Goal: Task Accomplishment & Management: Manage account settings

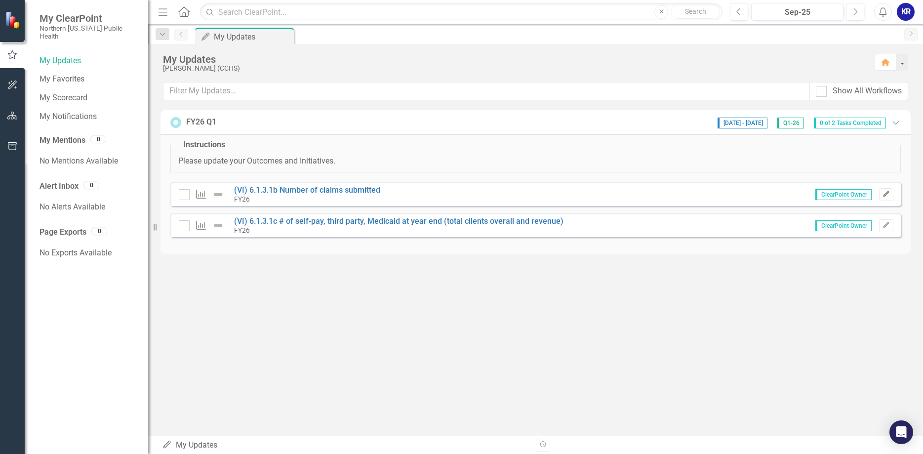
click at [889, 191] on button "Edit" at bounding box center [886, 194] width 14 height 13
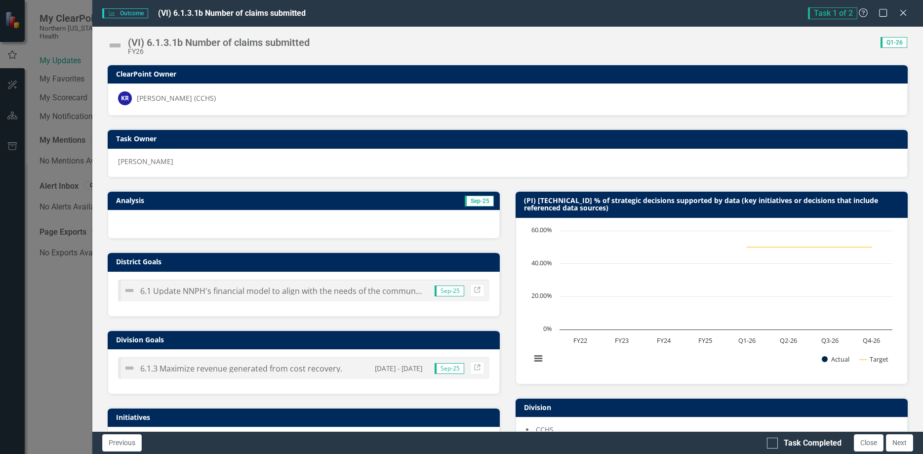
click at [421, 200] on td "Sep-25" at bounding box center [397, 201] width 196 height 15
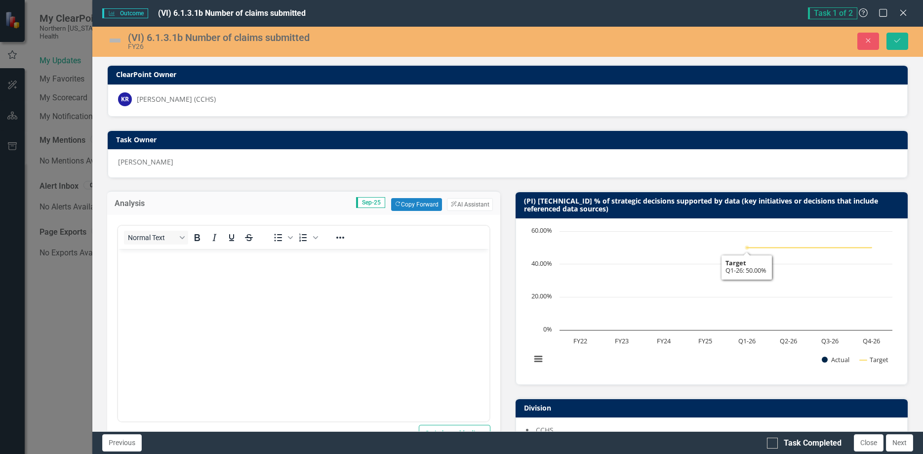
click at [155, 279] on body "Rich Text Area. Press ALT-0 for help." at bounding box center [303, 323] width 371 height 148
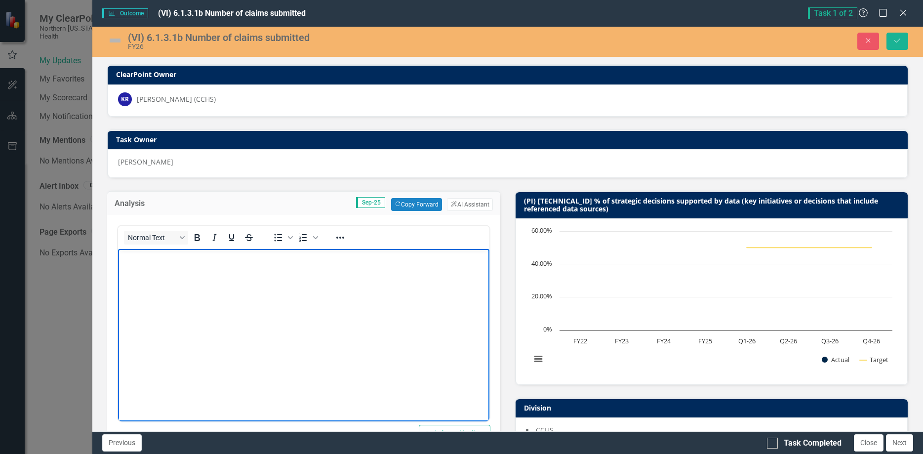
paste body "Rich Text Area. Press ALT-0 for help."
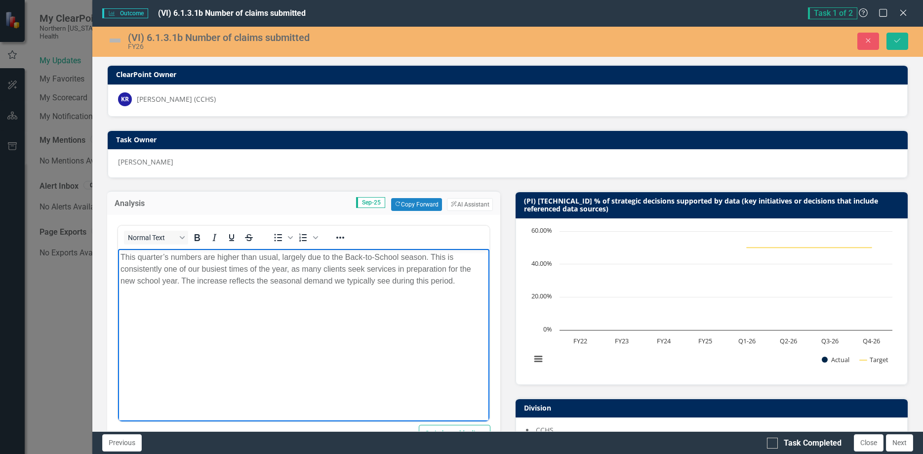
click at [203, 257] on p "This quarter’s numbers are higher than usual, largely due to the Back-to-School…" at bounding box center [303, 269] width 366 height 36
click at [346, 256] on p "This quarter’s numbers will more than likely be higher than usual, largely due …" at bounding box center [303, 274] width 366 height 47
drag, startPoint x: 252, startPoint y: 281, endPoint x: 408, endPoint y: 279, distance: 156.6
click at [408, 279] on p "This quarter’s numbers will more than likely be higher than the rest of the yea…" at bounding box center [303, 274] width 366 height 47
click at [413, 280] on p "This quarter’s numbers will more than likely be higher than the rest of the yea…" at bounding box center [303, 269] width 366 height 36
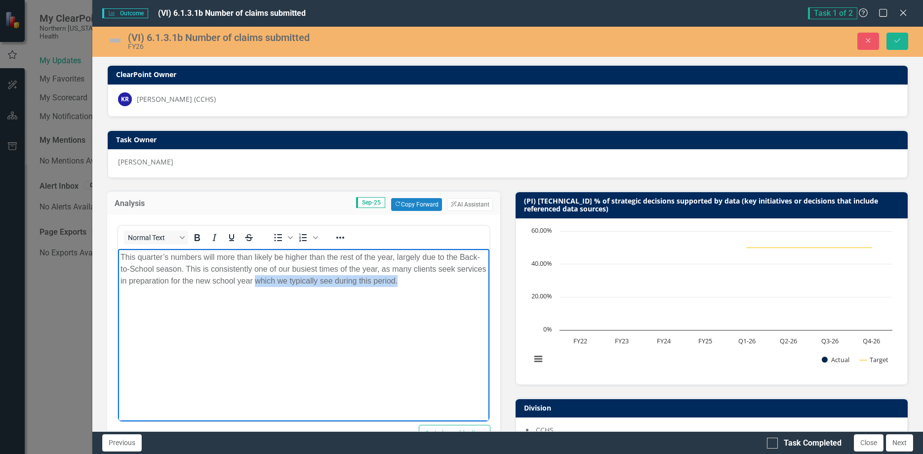
drag, startPoint x: 399, startPoint y: 281, endPoint x: 255, endPoint y: 282, distance: 144.2
click at [255, 282] on p "This quarter’s numbers will more than likely be higher than the rest of the yea…" at bounding box center [303, 269] width 366 height 36
click at [180, 269] on p "This quarter’s numbers will more than likely be higher than the rest of the yea…" at bounding box center [303, 269] width 366 height 36
click at [119, 40] on img at bounding box center [115, 41] width 16 height 16
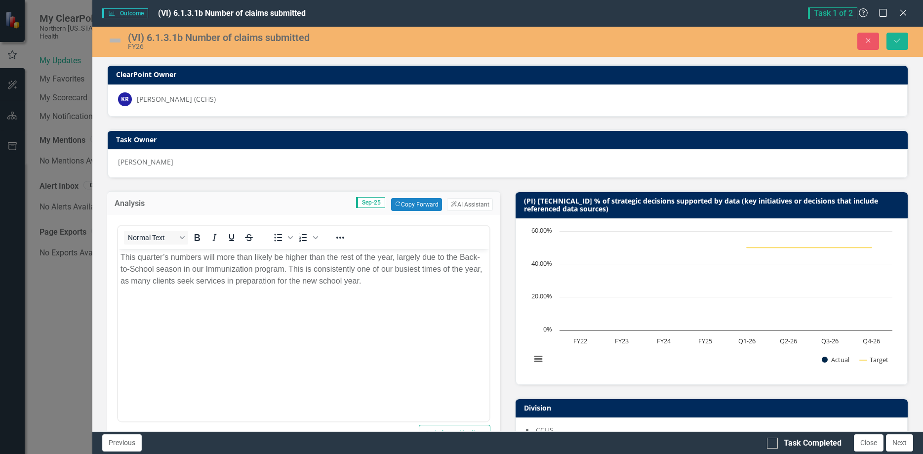
click at [114, 41] on img at bounding box center [115, 41] width 16 height 16
click at [115, 40] on img at bounding box center [115, 41] width 16 height 16
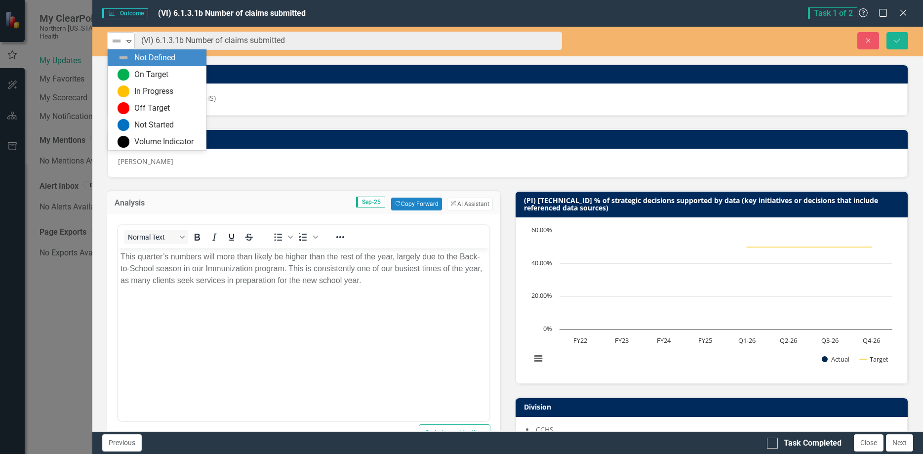
click at [130, 40] on icon "Expand" at bounding box center [129, 41] width 10 height 8
click at [138, 74] on div "On Target" at bounding box center [151, 74] width 34 height 11
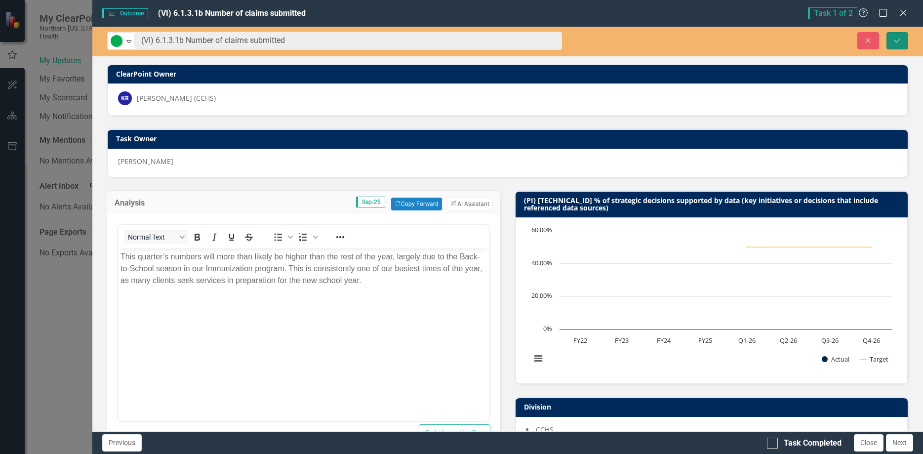
click at [898, 42] on icon "Save" at bounding box center [897, 40] width 9 height 7
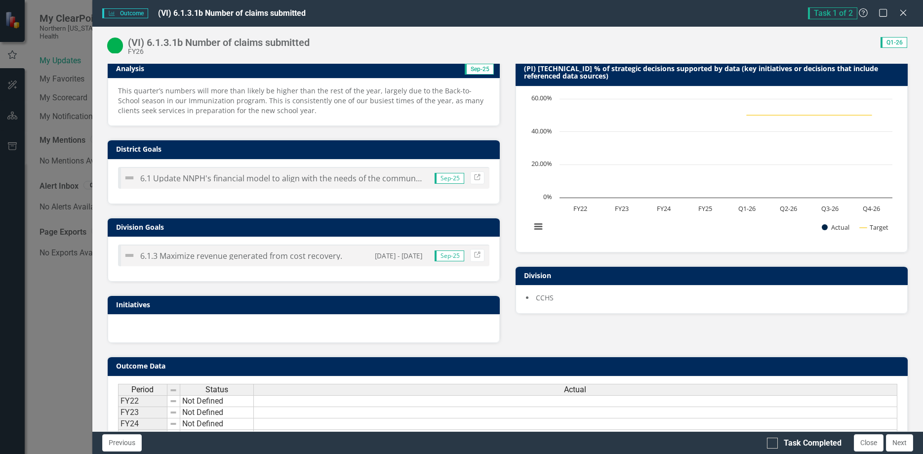
scroll to position [169, 0]
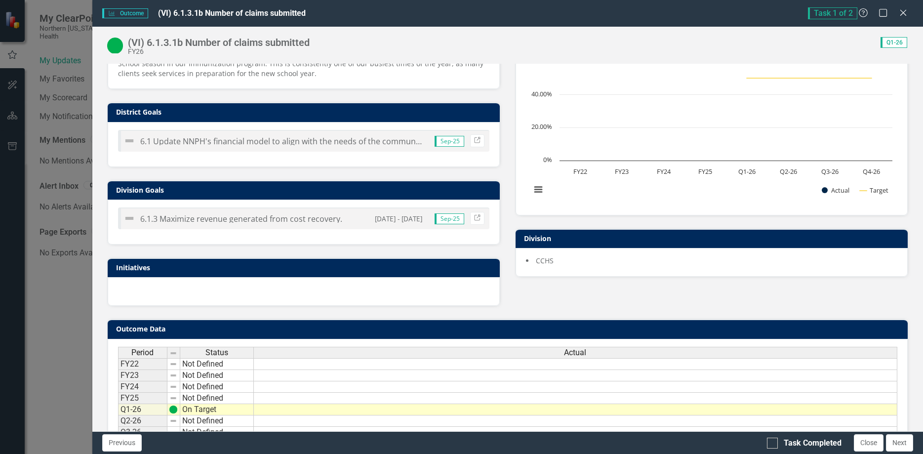
click at [473, 409] on td at bounding box center [575, 409] width 643 height 11
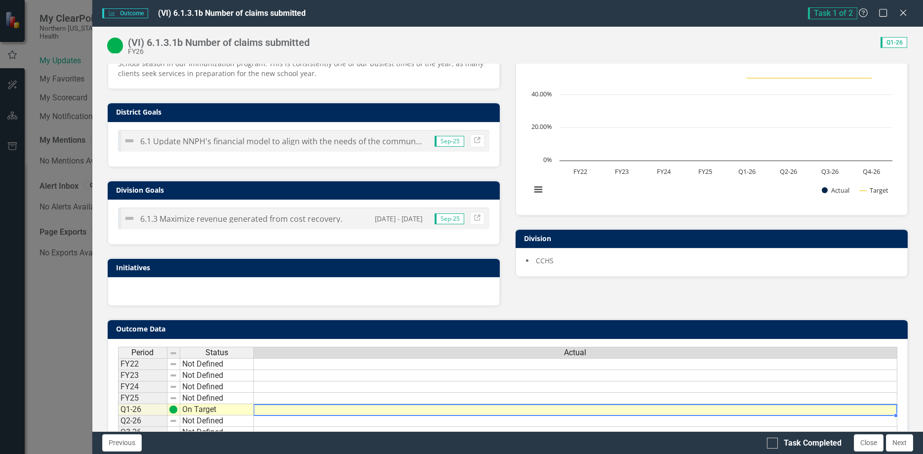
click at [473, 409] on td at bounding box center [575, 409] width 643 height 11
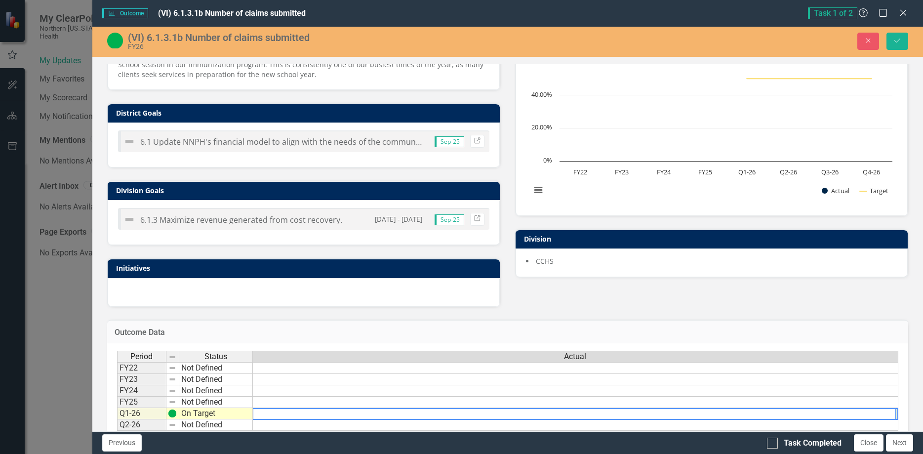
scroll to position [216, 0]
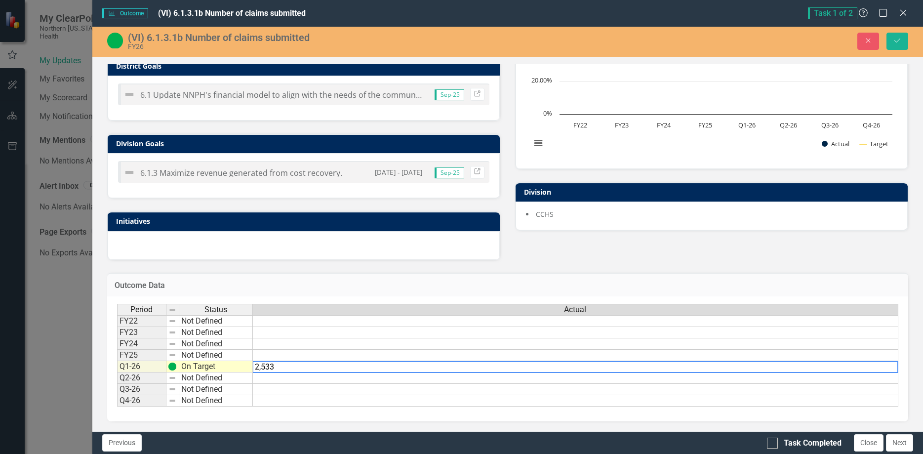
click at [316, 289] on h3 "Outcome Data" at bounding box center [508, 285] width 786 height 9
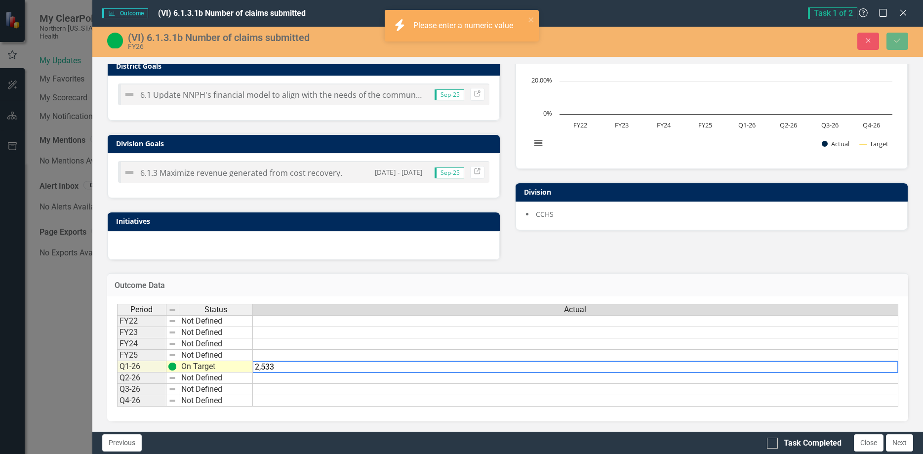
drag, startPoint x: 293, startPoint y: 368, endPoint x: 233, endPoint y: 370, distance: 59.8
click at [252, 370] on textarea "2,533" at bounding box center [575, 367] width 646 height 12
type textarea "2533"
click at [337, 287] on h3 "Outcome Data" at bounding box center [508, 285] width 786 height 9
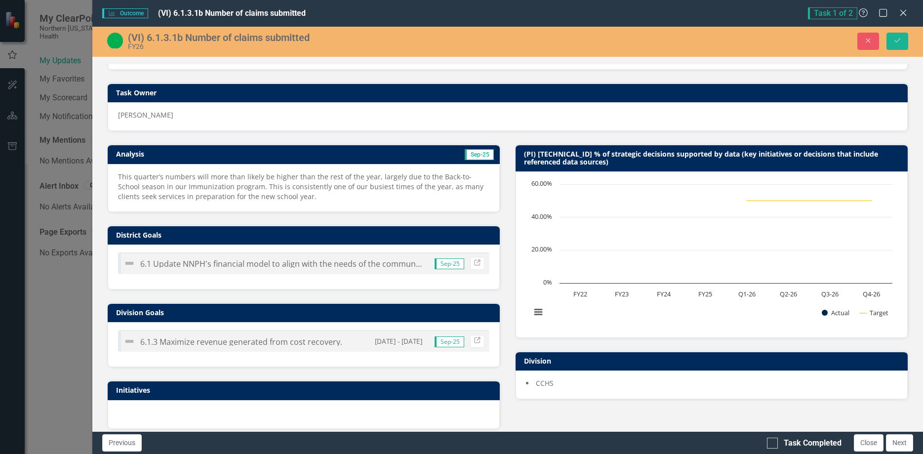
scroll to position [0, 0]
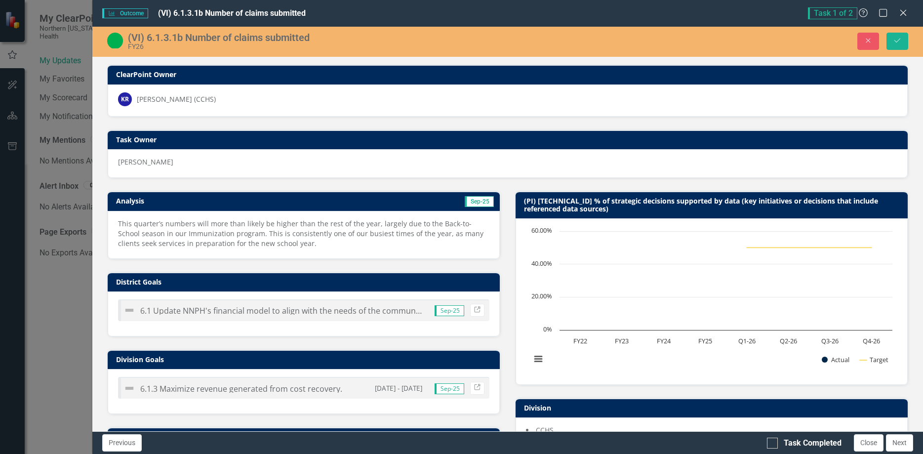
click at [286, 241] on p "This quarter’s numbers will more than likely be higher than the rest of the yea…" at bounding box center [303, 234] width 371 height 30
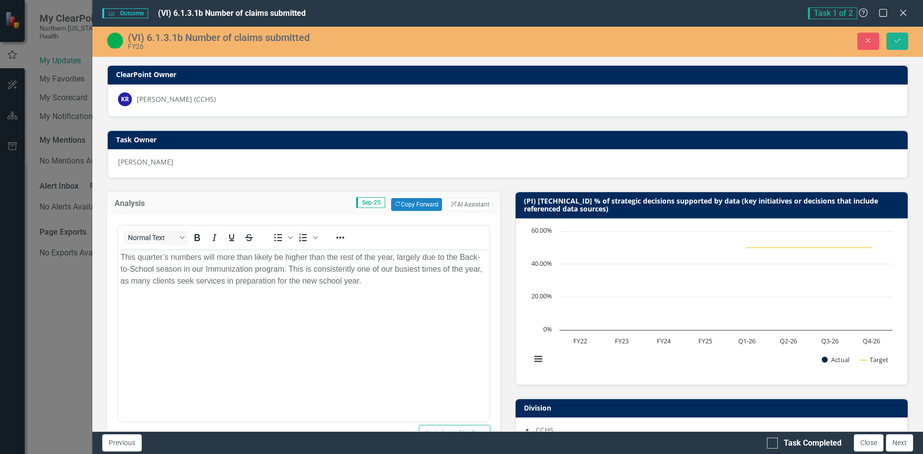
click at [378, 280] on p "This quarter’s numbers will more than likely be higher than the rest of the yea…" at bounding box center [303, 269] width 366 height 36
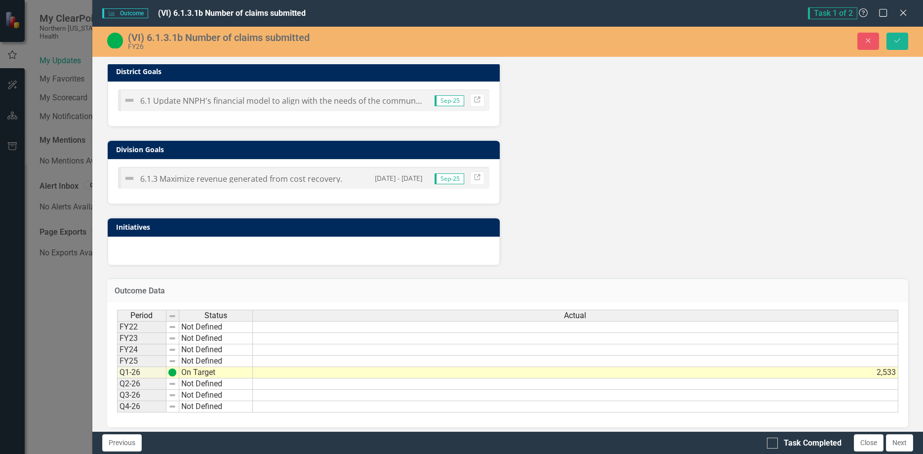
scroll to position [416, 0]
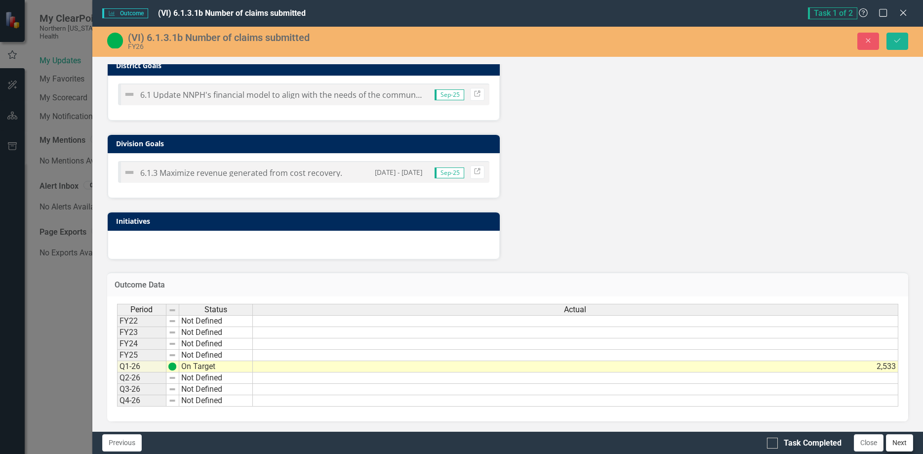
click at [899, 441] on button "Next" at bounding box center [899, 442] width 27 height 17
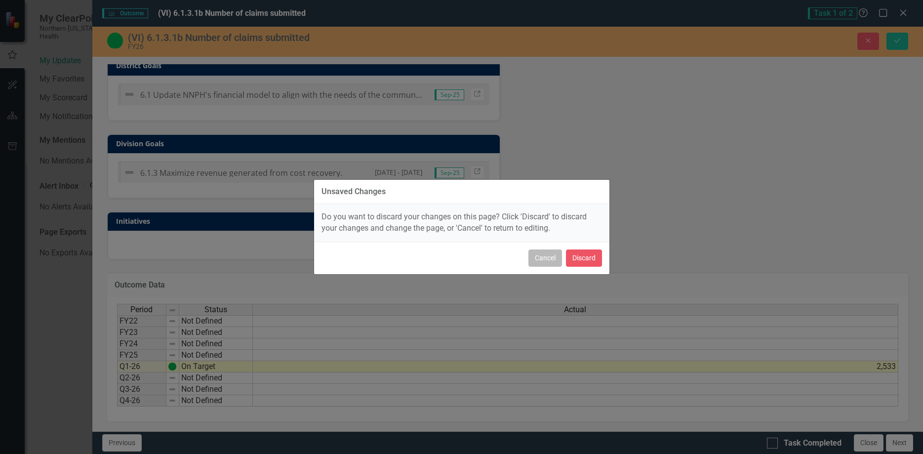
click at [536, 258] on button "Cancel" at bounding box center [545, 257] width 34 height 17
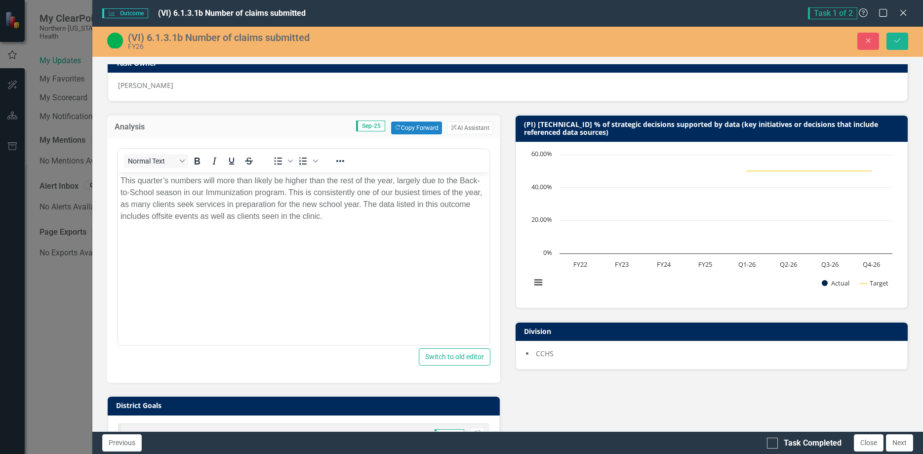
scroll to position [22, 0]
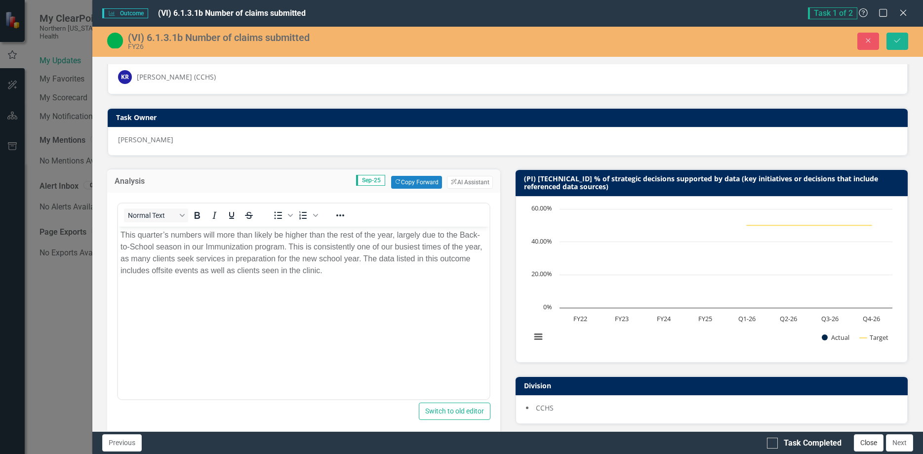
click at [863, 439] on button "Close" at bounding box center [869, 442] width 30 height 17
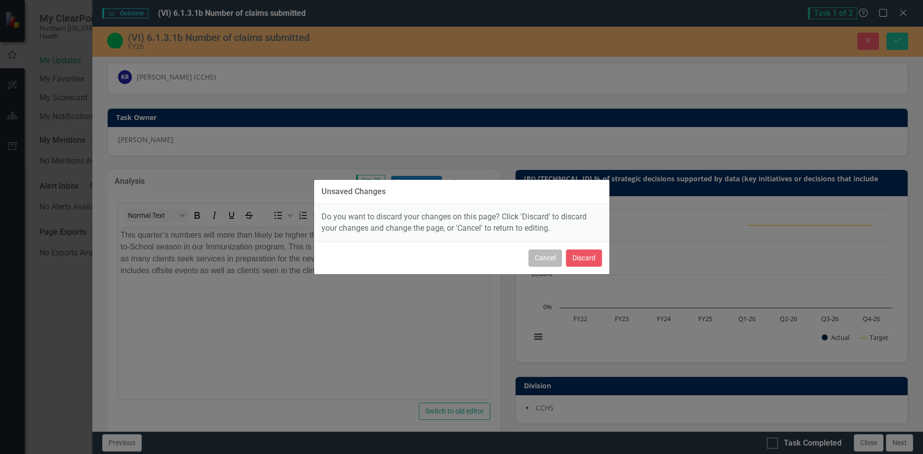
click at [538, 254] on button "Cancel" at bounding box center [545, 257] width 34 height 17
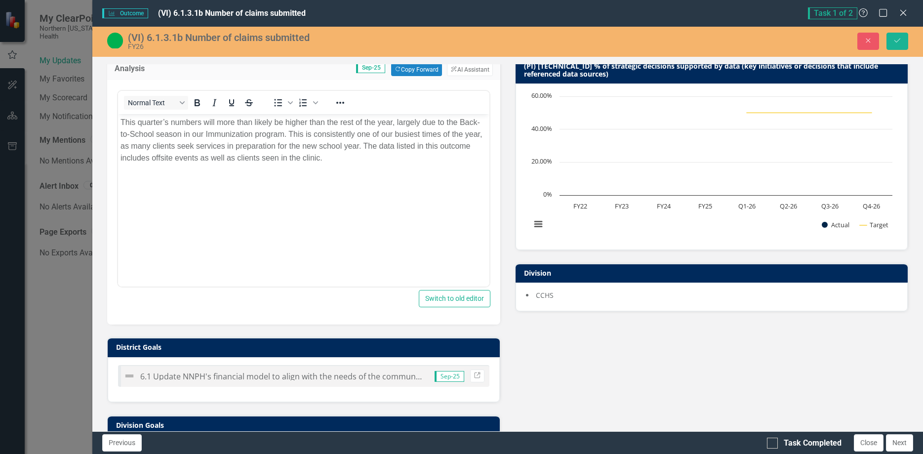
scroll to position [0, 0]
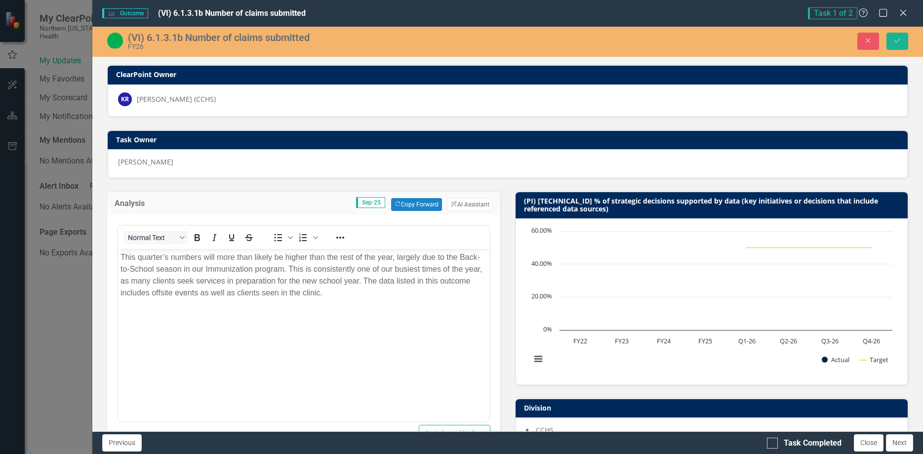
click at [198, 382] on body "This quarter’s numbers will more than likely be higher than the rest of the yea…" at bounding box center [303, 323] width 371 height 148
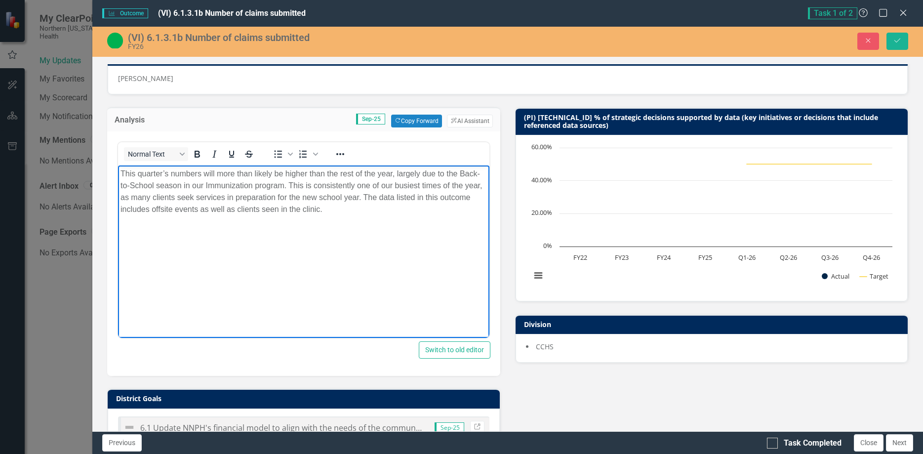
scroll to position [79, 0]
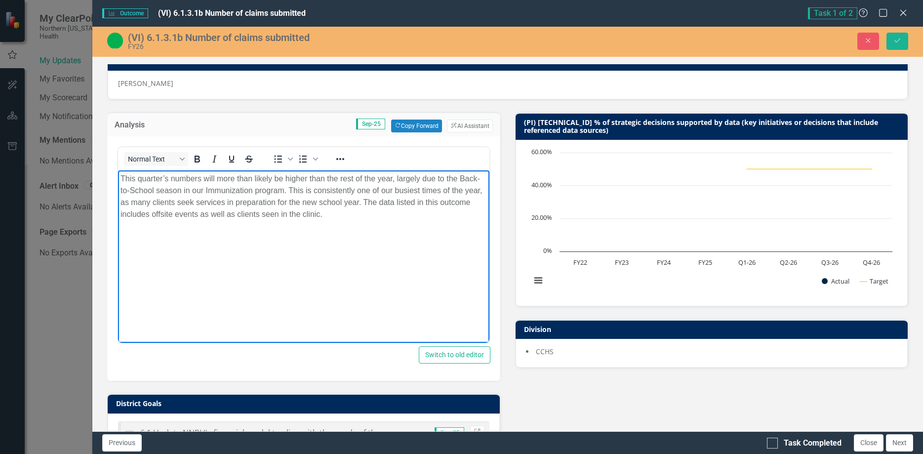
drag, startPoint x: 328, startPoint y: 215, endPoint x: 111, endPoint y: 169, distance: 221.6
click at [118, 170] on html "This quarter’s numbers will more than likely be higher than the rest of the yea…" at bounding box center [303, 244] width 371 height 148
copy p "This quarter’s numbers will more than likely be higher than the rest of the yea…"
click at [898, 40] on icon "submit" at bounding box center [897, 41] width 6 height 4
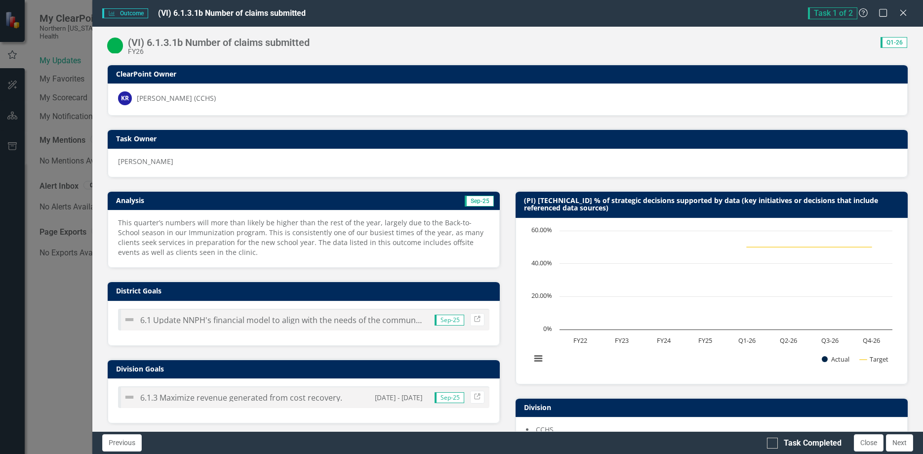
click at [901, 13] on icon "Close" at bounding box center [903, 13] width 10 height 8
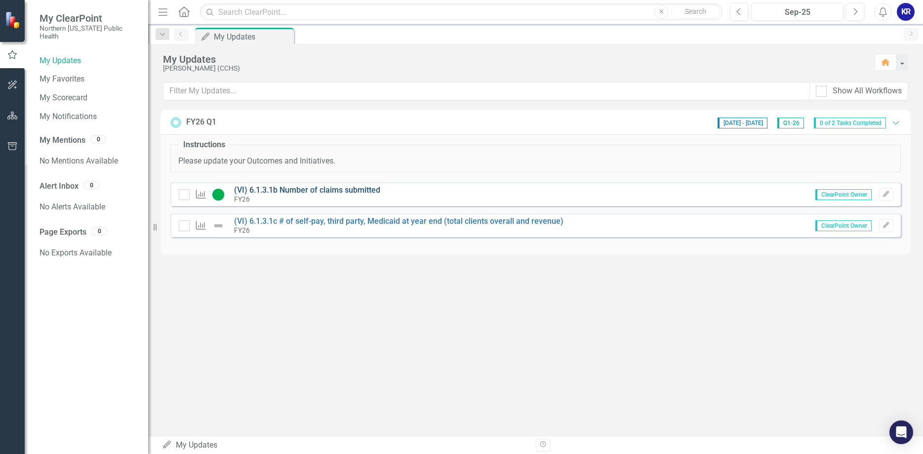
click at [305, 194] on link "(VI) 6.1.3.1b Number of claims submitted" at bounding box center [307, 189] width 146 height 9
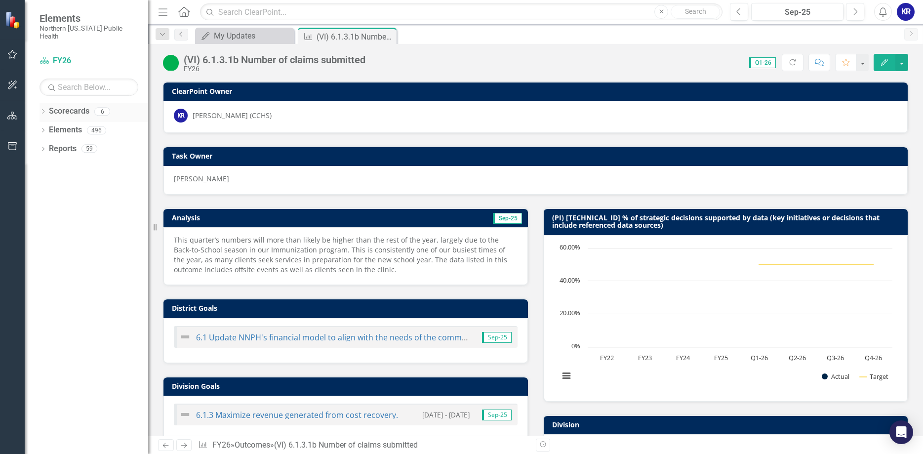
click at [70, 106] on link "Scorecards" at bounding box center [69, 111] width 40 height 11
click at [43, 109] on icon at bounding box center [43, 111] width 2 height 4
click at [63, 124] on link "FY26" at bounding box center [101, 129] width 94 height 11
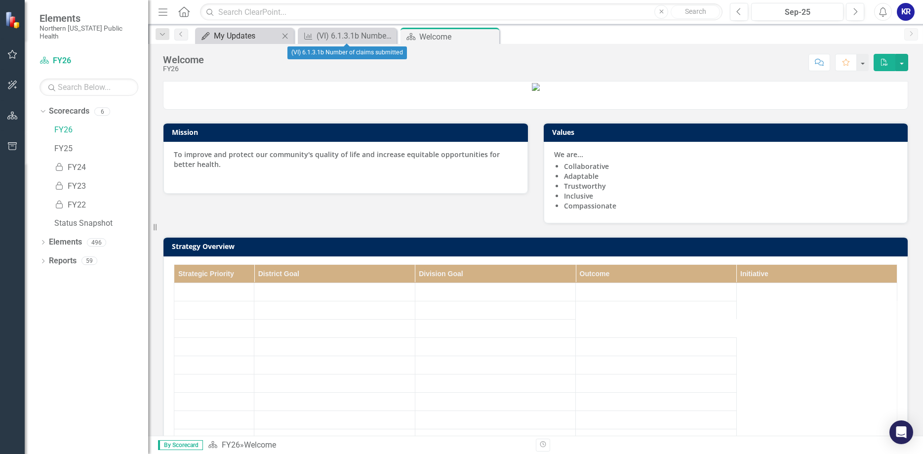
click at [237, 35] on div "My Updates" at bounding box center [246, 36] width 65 height 12
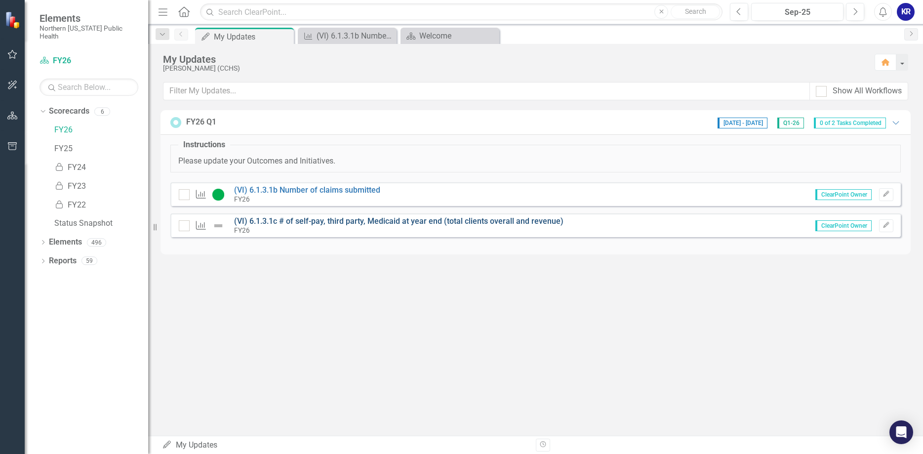
click at [295, 220] on link "(VI) 6.1.3.1c # of self-pay, third party, Medicaid at year end (total clients o…" at bounding box center [398, 220] width 329 height 9
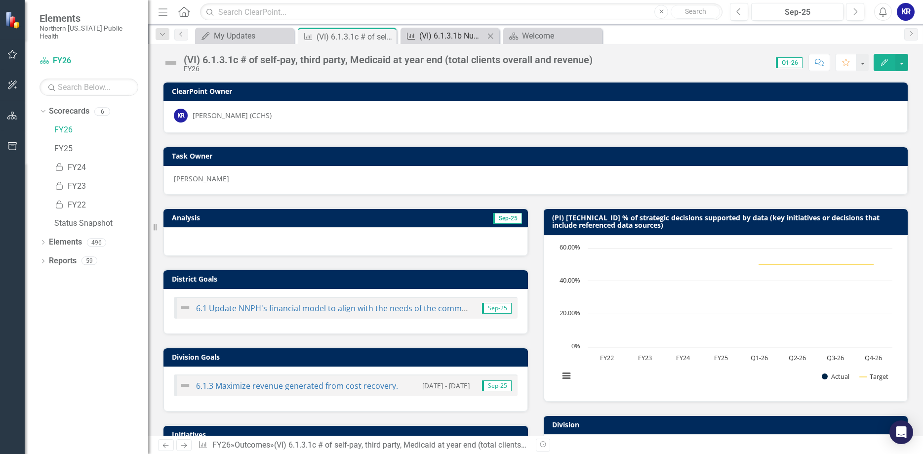
click at [431, 40] on div "(VI) 6.1.3.1b Number of claims submitted" at bounding box center [451, 36] width 65 height 12
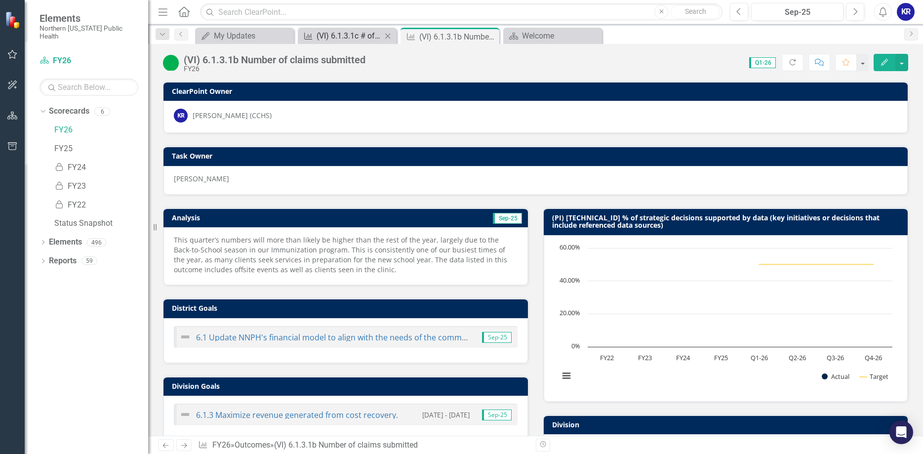
click at [324, 35] on div "(VI) 6.1.3.1c # of self-pay, third party, Medicaid at year end (total clients o…" at bounding box center [349, 36] width 65 height 12
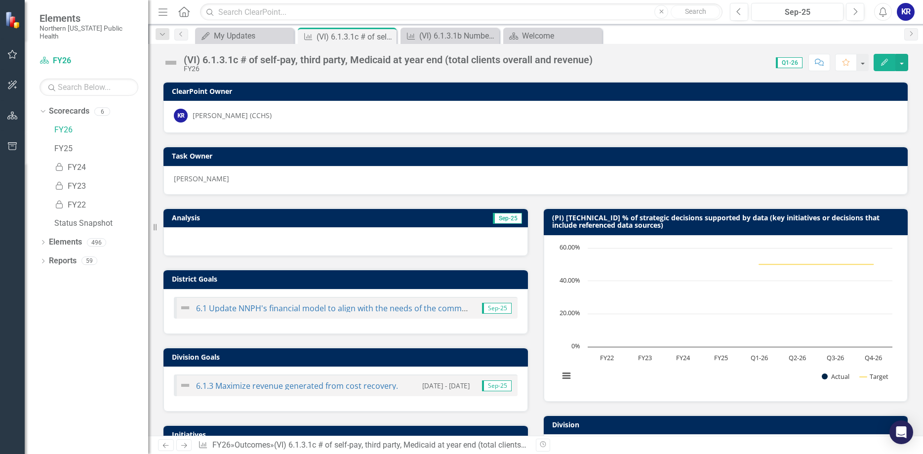
click at [321, 221] on h3 "Analysis" at bounding box center [256, 217] width 169 height 7
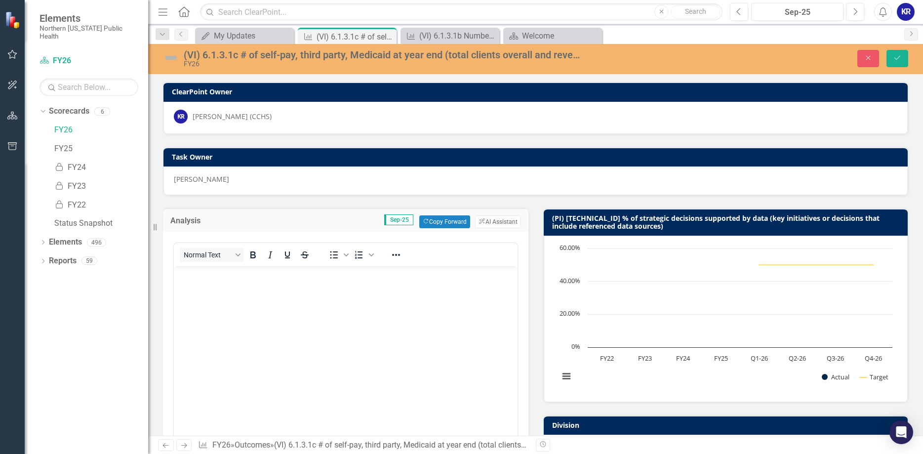
click at [248, 183] on p "[PERSON_NAME]" at bounding box center [535, 179] width 723 height 10
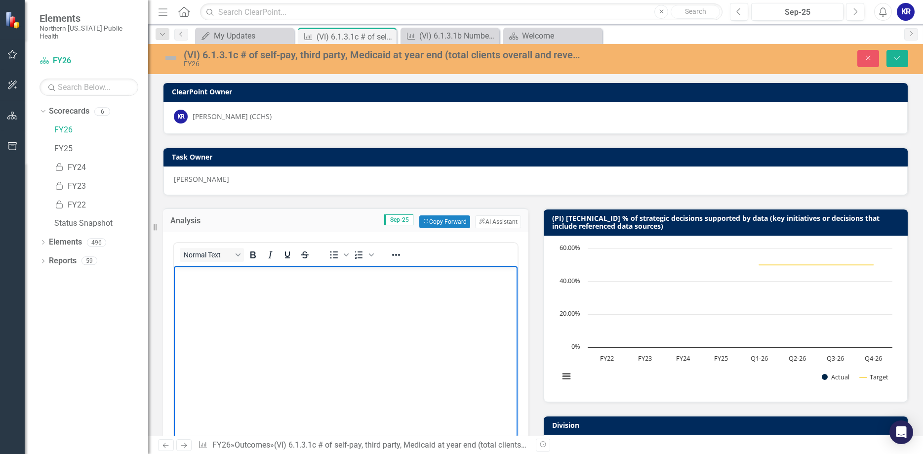
click at [201, 279] on p "Rich Text Area. Press ALT-0 for help." at bounding box center [345, 275] width 339 height 12
click at [170, 57] on img at bounding box center [171, 58] width 16 height 16
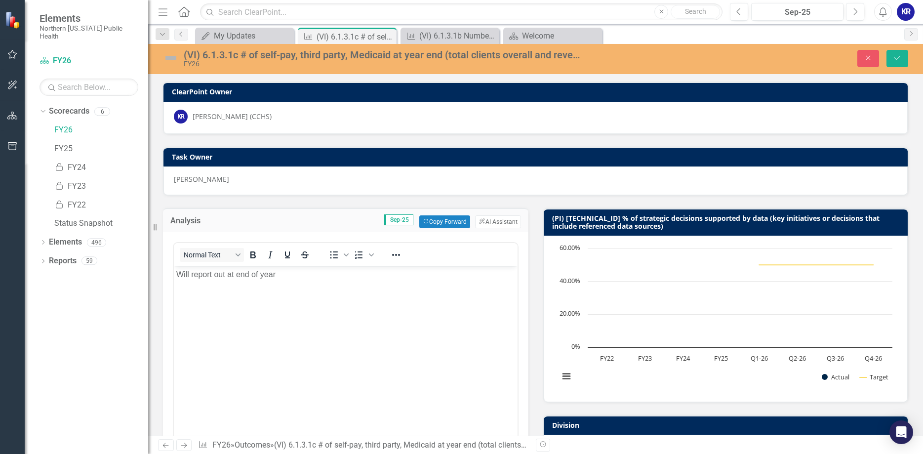
click at [170, 57] on img at bounding box center [171, 58] width 16 height 16
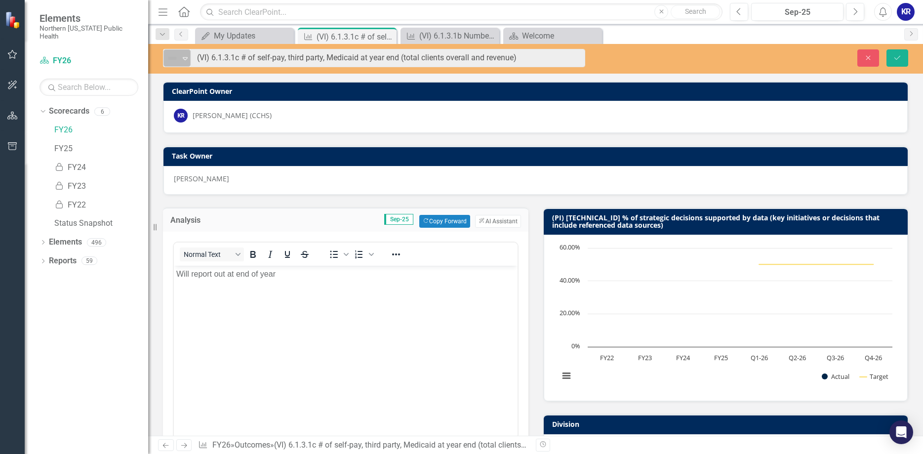
click at [186, 58] on icon at bounding box center [185, 58] width 5 height 3
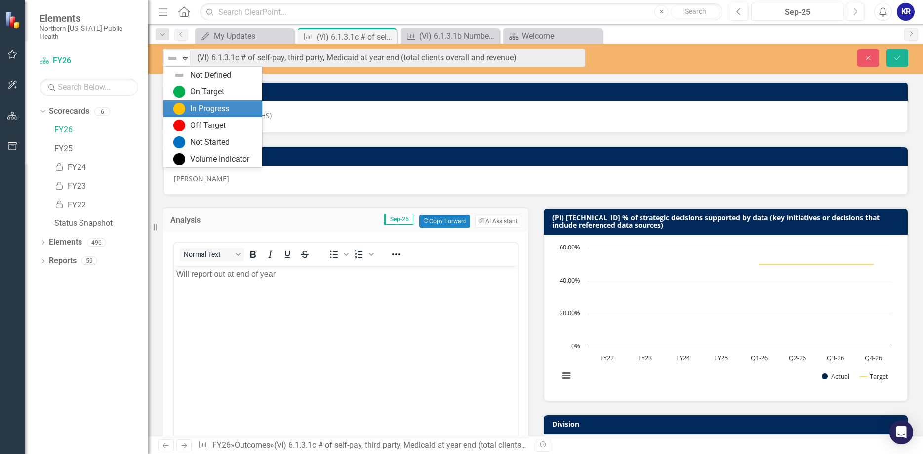
click at [204, 112] on div "In Progress" at bounding box center [209, 108] width 39 height 11
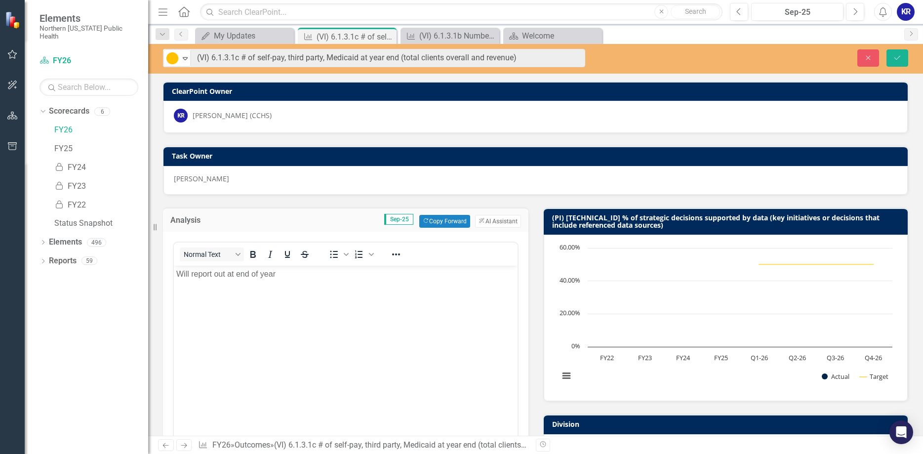
click at [277, 278] on p "Will report out at end of year" at bounding box center [345, 274] width 339 height 12
click at [898, 59] on icon "Save" at bounding box center [897, 57] width 9 height 7
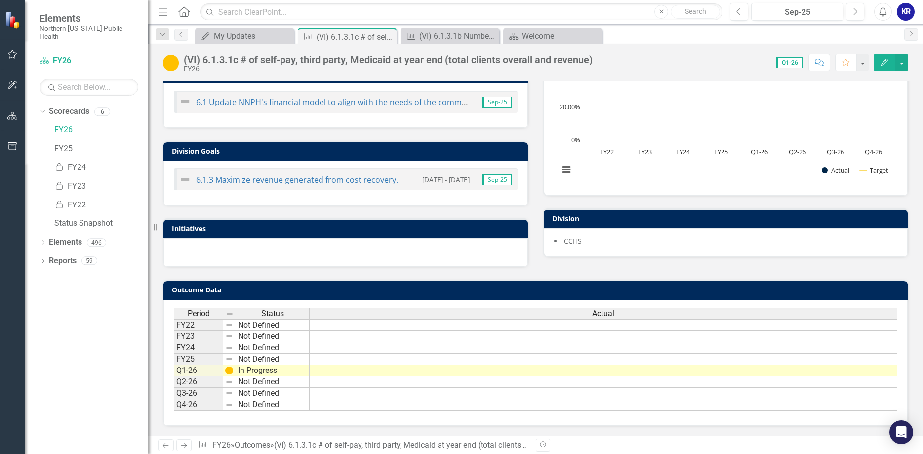
scroll to position [206, 0]
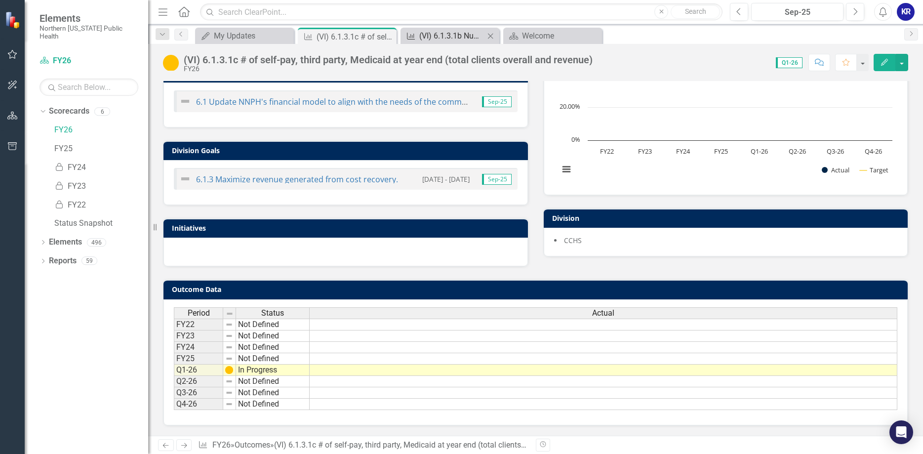
click at [463, 41] on div "(VI) 6.1.3.1b Number of claims submitted" at bounding box center [451, 36] width 65 height 12
click at [462, 37] on div "(VI) 6.1.3.1b Number of claims submitted" at bounding box center [451, 36] width 65 height 12
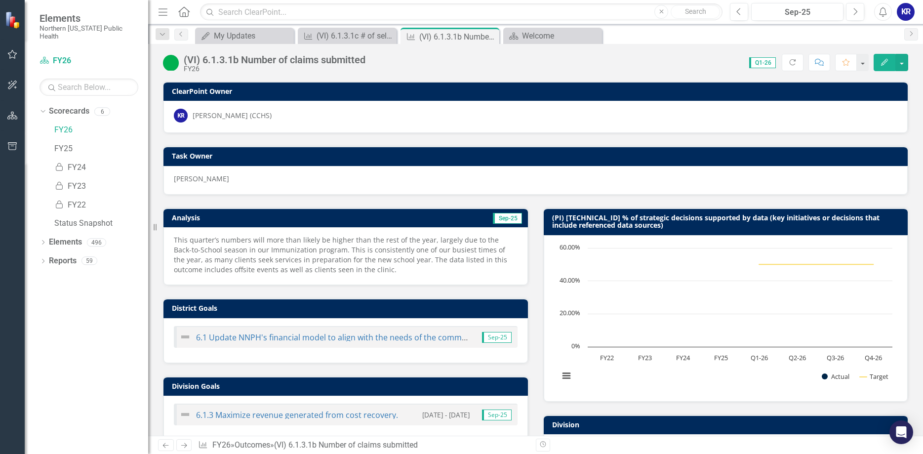
click at [341, 220] on h3 "Analysis" at bounding box center [256, 217] width 169 height 7
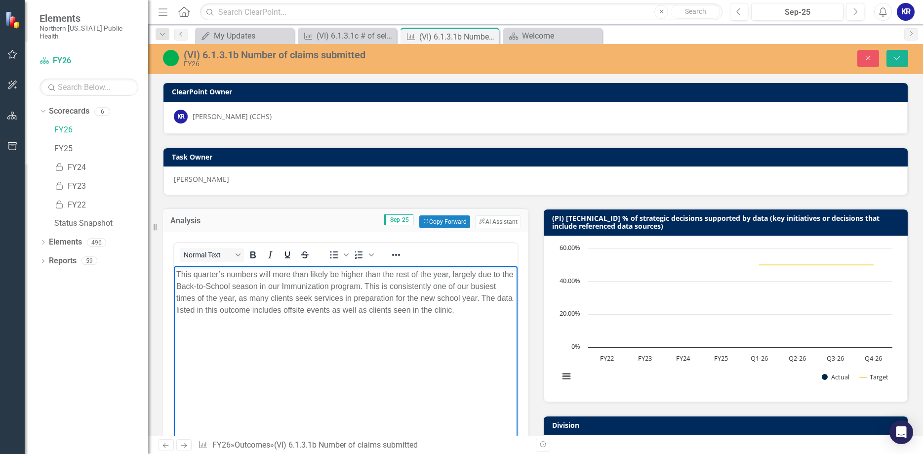
click at [467, 311] on p "This quarter’s numbers will more than likely be higher than the rest of the yea…" at bounding box center [345, 292] width 339 height 47
click at [901, 58] on icon "Save" at bounding box center [897, 57] width 9 height 7
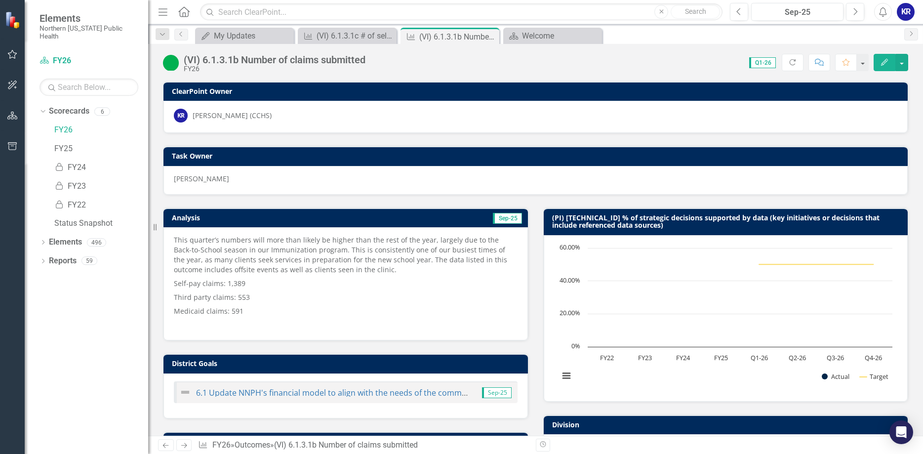
scroll to position [291, 0]
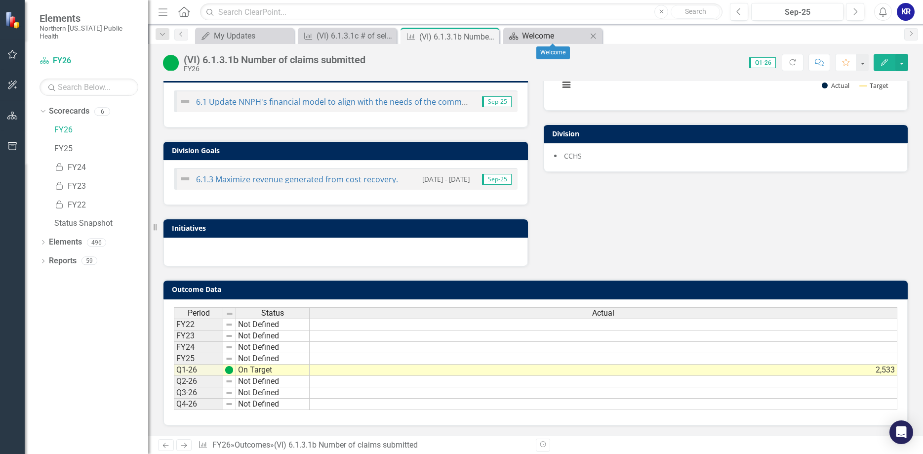
click at [553, 38] on div "Welcome" at bounding box center [554, 36] width 65 height 12
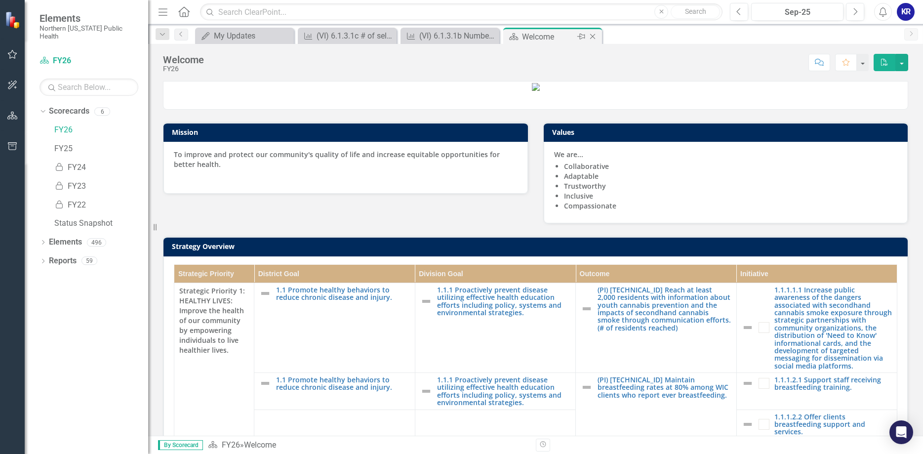
click at [594, 34] on icon "Close" at bounding box center [593, 37] width 10 height 8
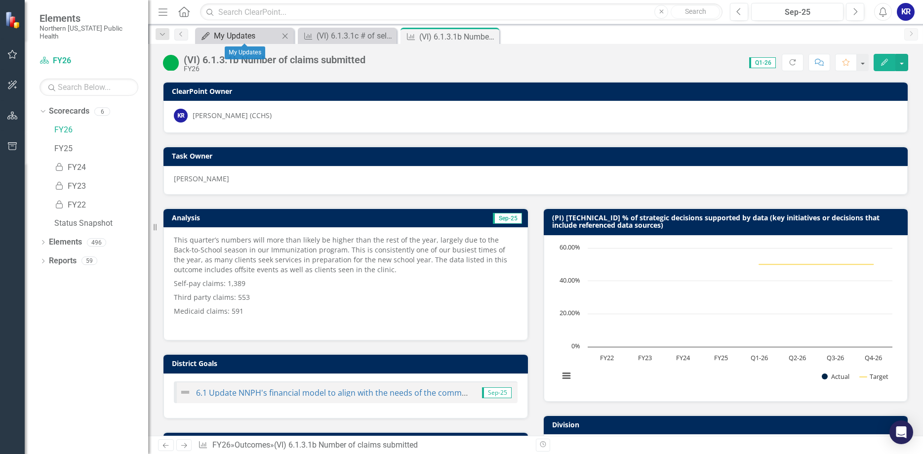
click at [239, 34] on div "My Updates" at bounding box center [246, 36] width 65 height 12
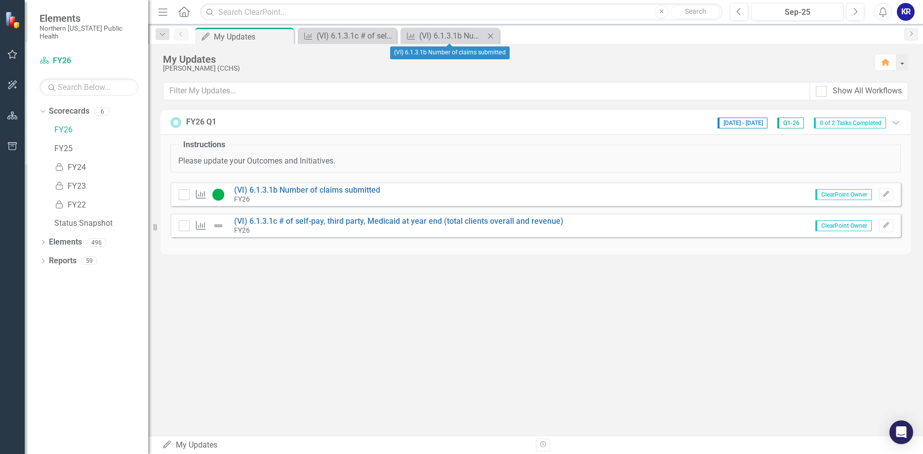
click at [488, 36] on icon "Close" at bounding box center [490, 36] width 10 height 8
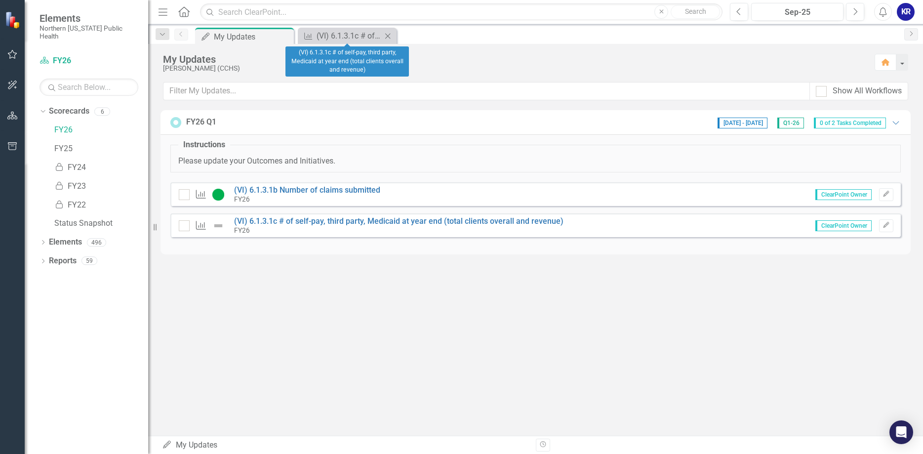
click at [388, 35] on icon "Close" at bounding box center [388, 36] width 10 height 8
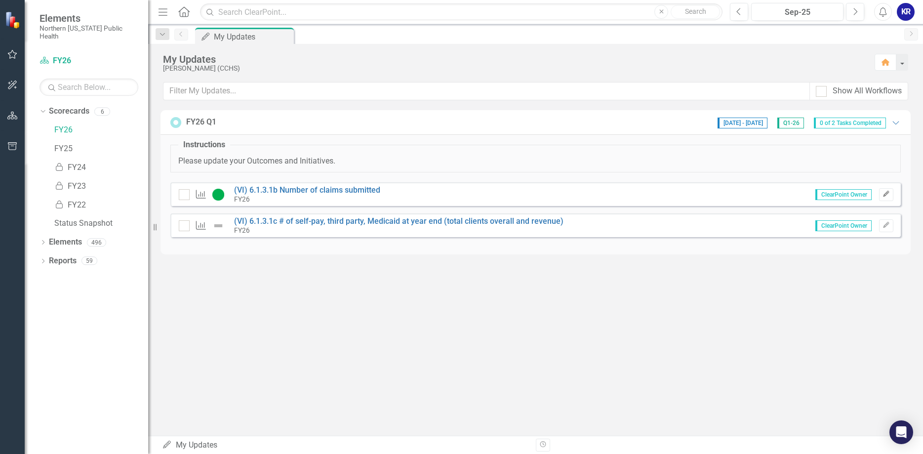
click at [883, 195] on icon "Edit" at bounding box center [885, 194] width 7 height 6
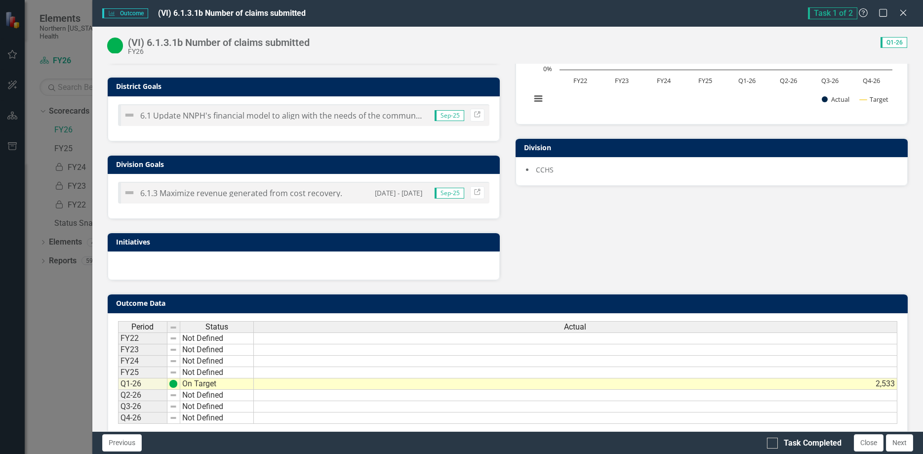
scroll to position [278, 0]
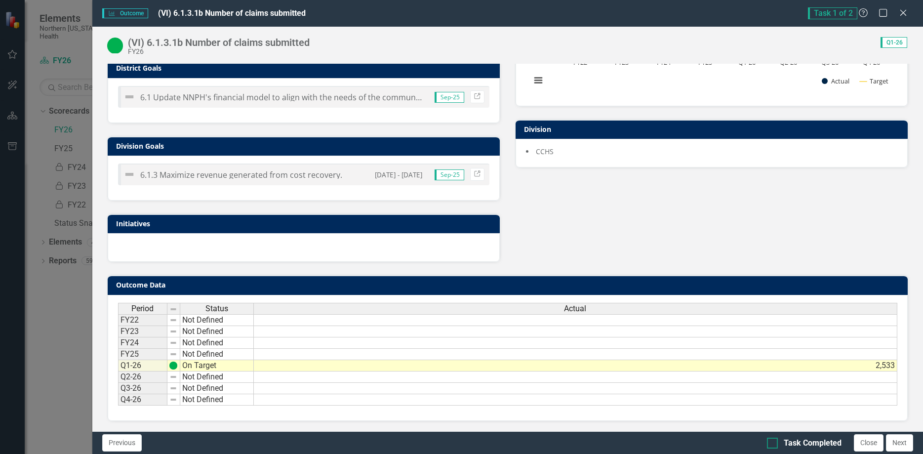
click at [773, 445] on div at bounding box center [772, 443] width 11 height 11
click at [773, 444] on input "Task Completed" at bounding box center [770, 441] width 6 height 6
checkbox input "true"
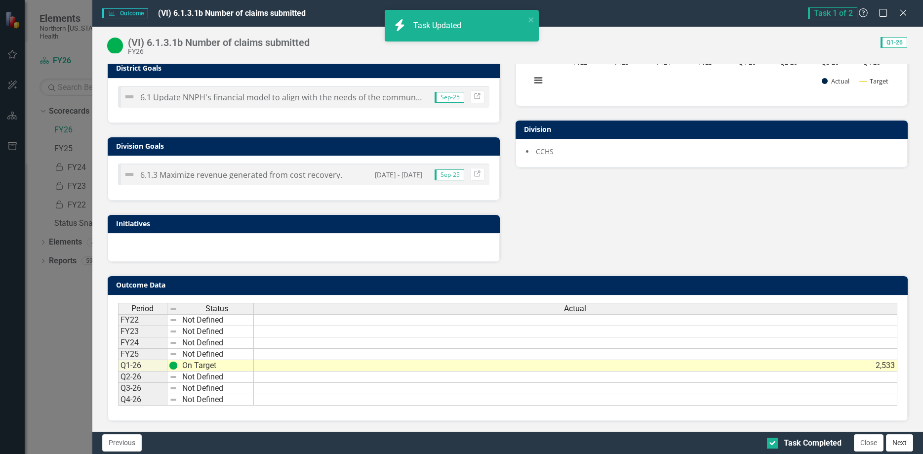
click at [897, 443] on button "Next" at bounding box center [899, 442] width 27 height 17
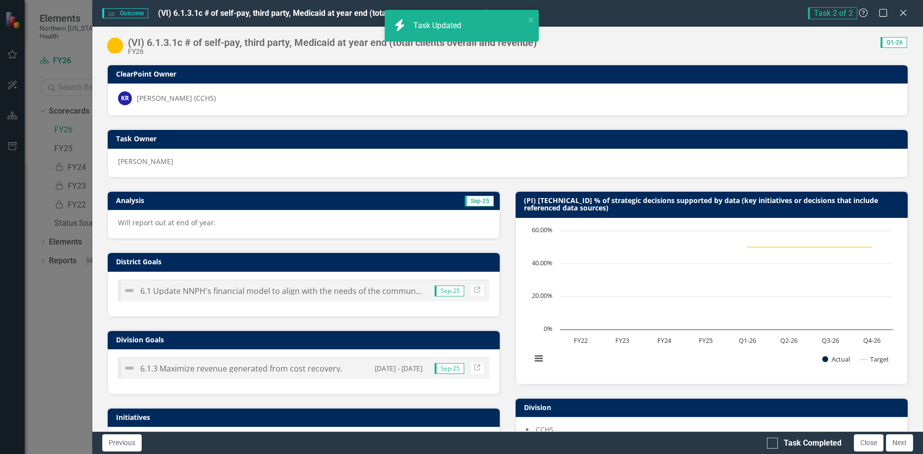
checkbox input "true"
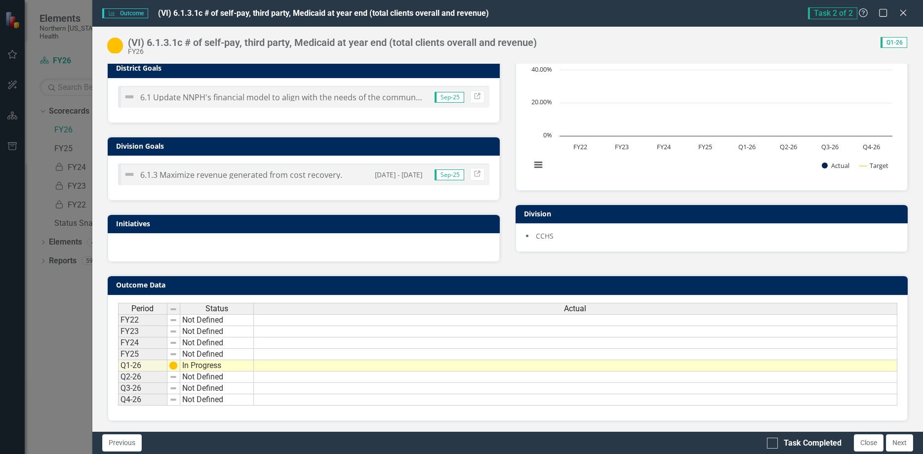
scroll to position [0, 0]
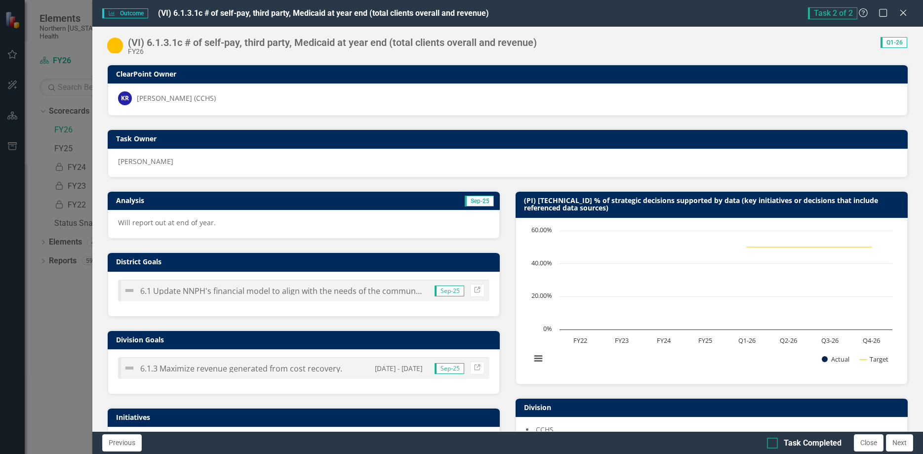
click at [776, 441] on div at bounding box center [772, 443] width 11 height 11
click at [773, 441] on input "Task Completed" at bounding box center [770, 441] width 6 height 6
checkbox input "true"
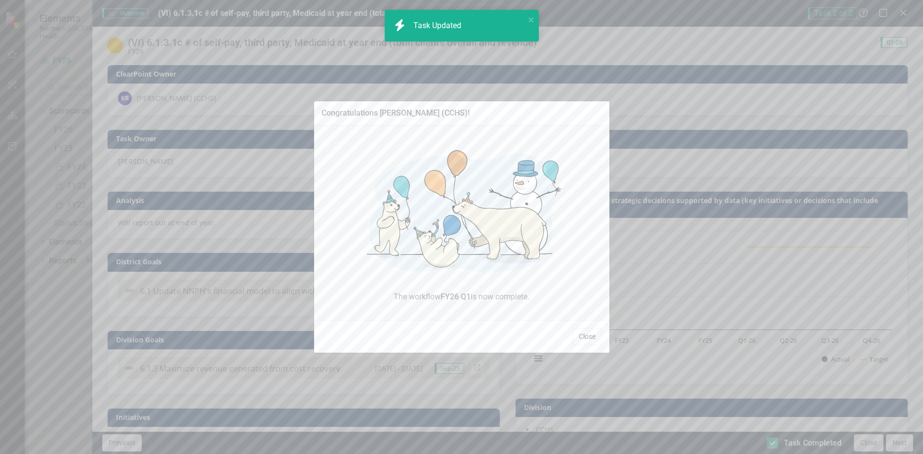
click at [589, 336] on button "Close" at bounding box center [587, 336] width 30 height 17
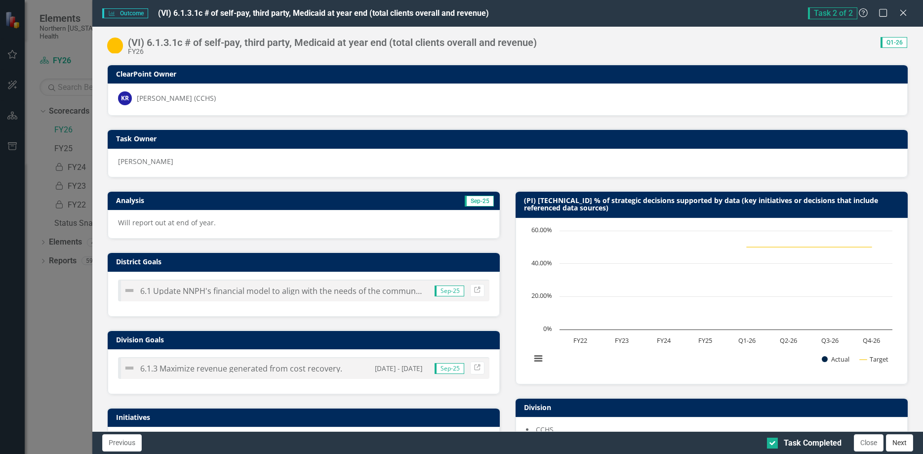
click at [900, 442] on button "Next" at bounding box center [899, 442] width 27 height 17
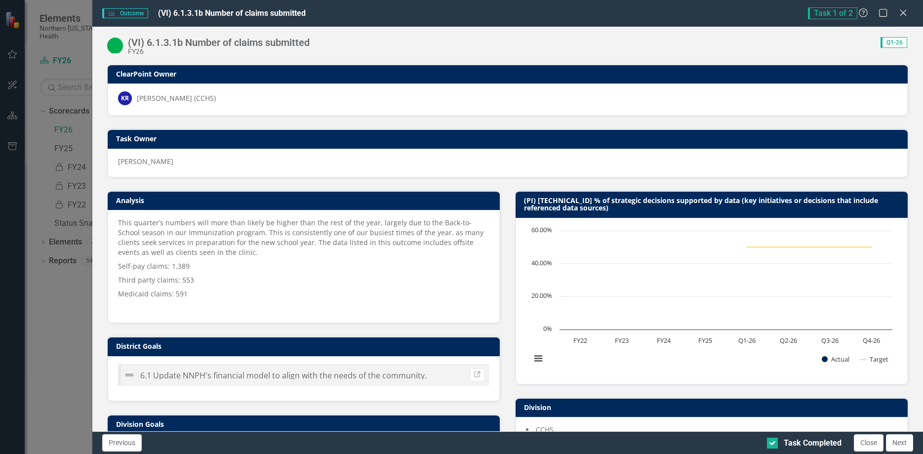
checkbox input "true"
click at [902, 11] on icon "Close" at bounding box center [903, 12] width 12 height 9
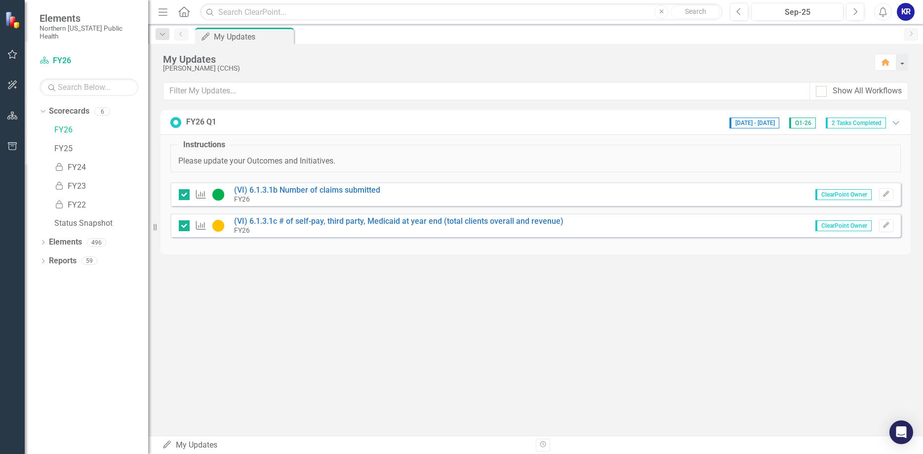
click at [902, 12] on div "KR" at bounding box center [906, 12] width 18 height 18
click at [875, 123] on link "Logout Log Out" at bounding box center [875, 125] width 78 height 18
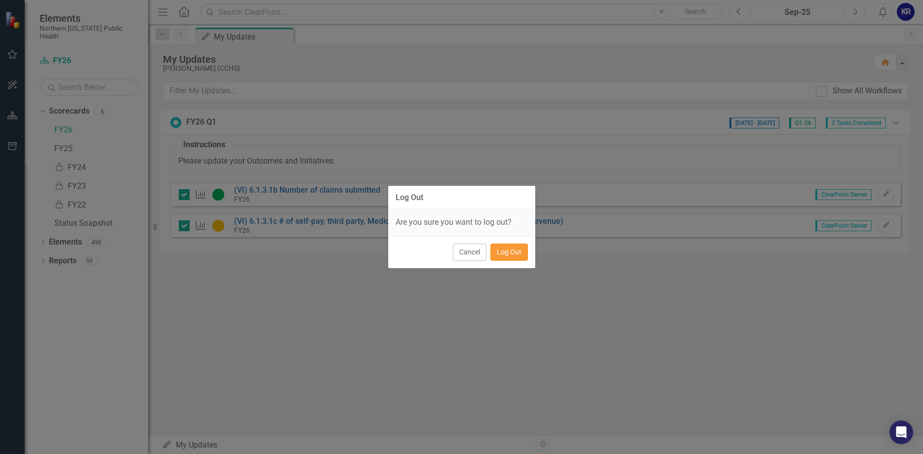
click at [508, 253] on button "Log Out" at bounding box center [509, 251] width 38 height 17
